Goal: Navigation & Orientation: Find specific page/section

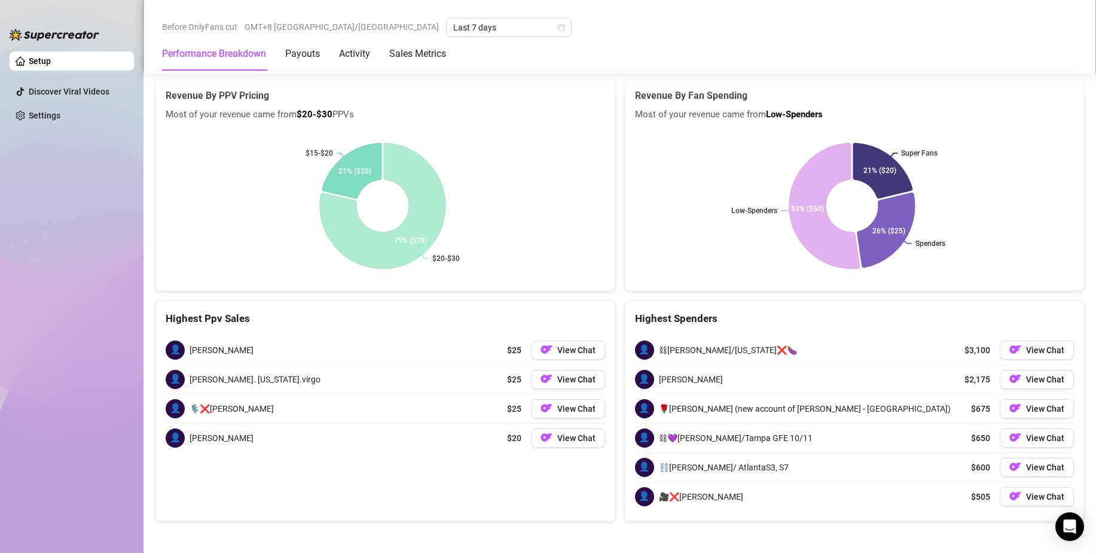
scroll to position [2290, 0]
